Goal: Find specific fact: Find specific fact

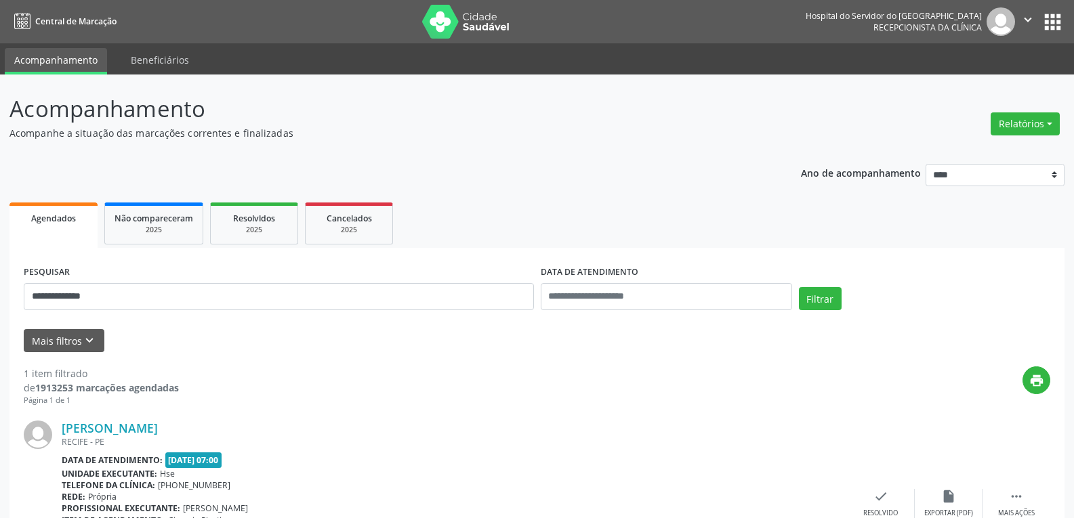
type input "**********"
click at [799, 287] on button "Filtrar" at bounding box center [820, 298] width 43 height 23
drag, startPoint x: 291, startPoint y: 429, endPoint x: 57, endPoint y: 421, distance: 234.6
click at [57, 421] on div "[PERSON_NAME] [GEOGRAPHIC_DATA][PERSON_NAME], AP. [STREET_ADDRESS] Data de aten…" at bounding box center [537, 510] width 1027 height 207
copy div "[PERSON_NAME]"
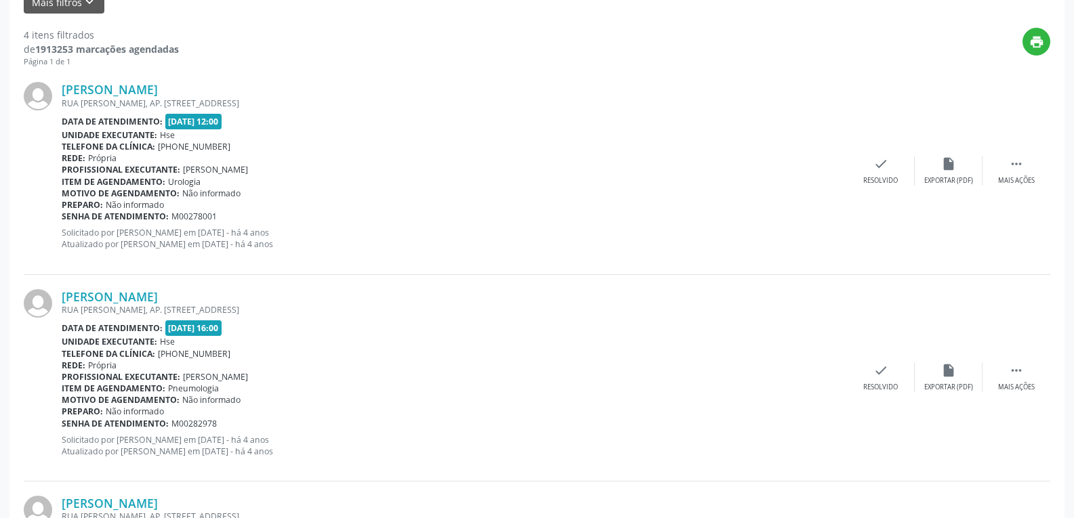
scroll to position [728, 0]
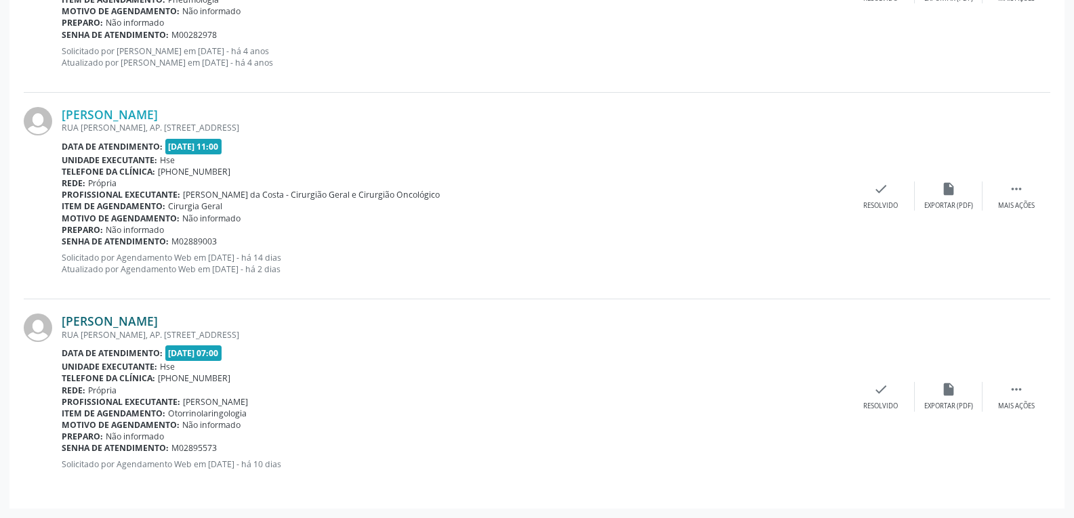
click at [150, 321] on link "[PERSON_NAME]" at bounding box center [110, 321] width 96 height 15
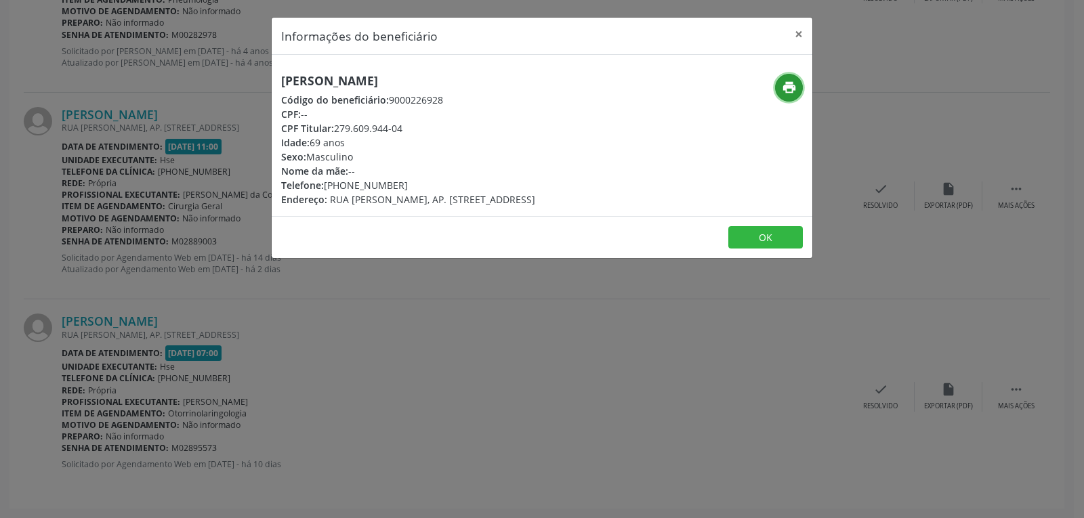
click at [788, 89] on icon "print" at bounding box center [789, 87] width 15 height 15
drag, startPoint x: 334, startPoint y: 129, endPoint x: 476, endPoint y: 124, distance: 141.7
click at [476, 124] on div "CPF Titular: 279.609.944-04" at bounding box center [408, 128] width 254 height 14
copy div "279.609.944-04"
drag, startPoint x: 345, startPoint y: 183, endPoint x: 472, endPoint y: 182, distance: 127.4
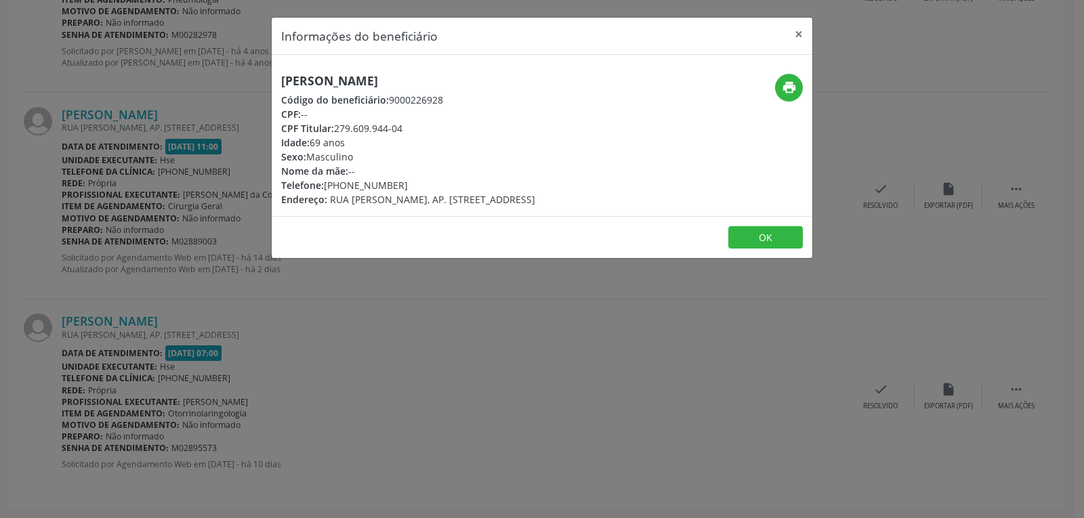
click at [472, 182] on div "Telefone: [PHONE_NUMBER]" at bounding box center [408, 185] width 254 height 14
copy div "98951-6141"
click at [800, 33] on button "×" at bounding box center [798, 34] width 27 height 33
